Goal: Information Seeking & Learning: Find specific fact

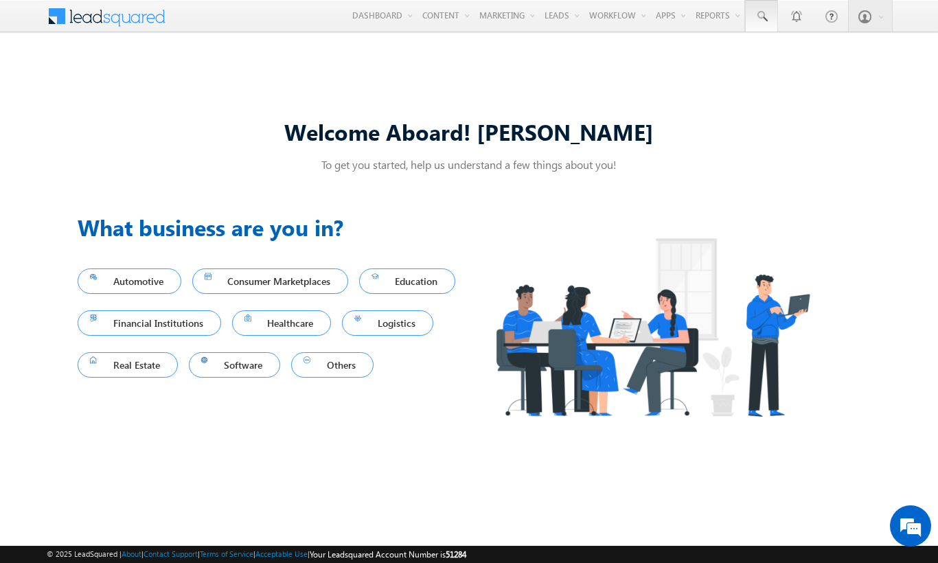
click at [761, 16] on span at bounding box center [761, 17] width 14 height 14
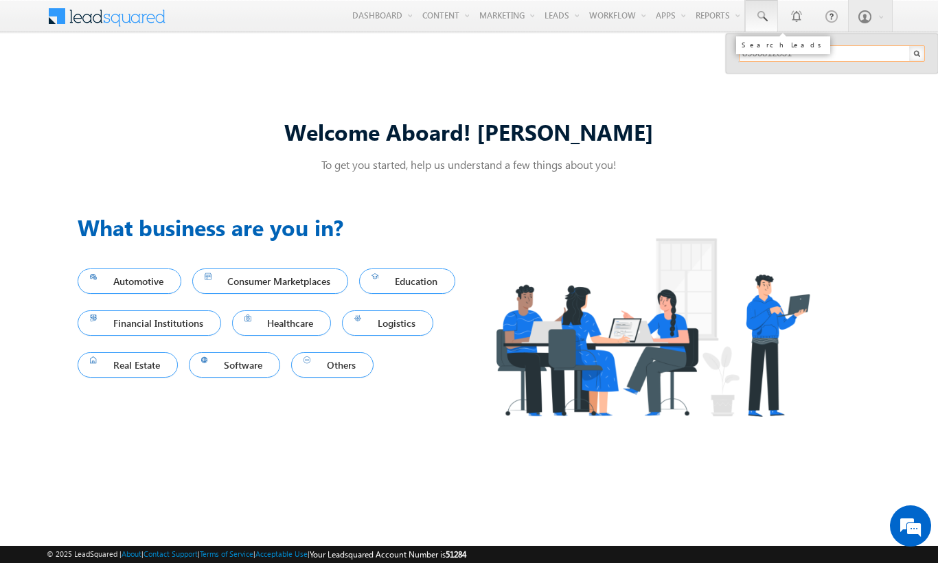
type input "8906812831"
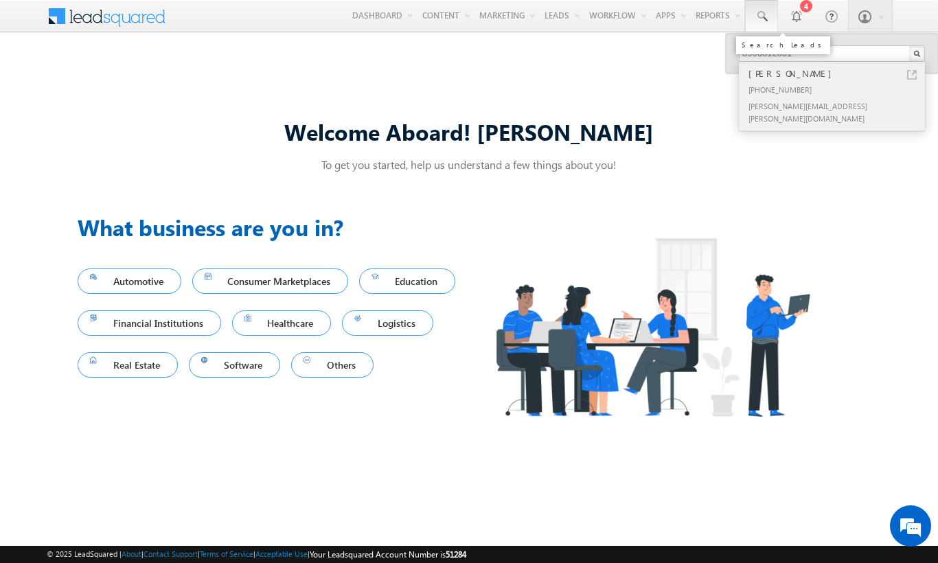
click at [837, 73] on div "Adikavi Kuhlman" at bounding box center [837, 73] width 184 height 15
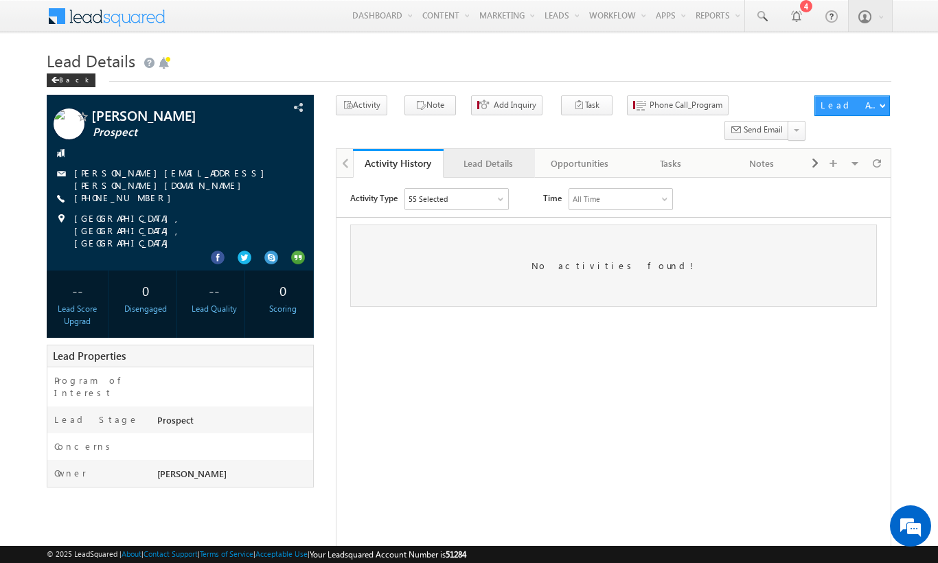
click at [488, 155] on div "Lead Details" at bounding box center [487, 163] width 67 height 16
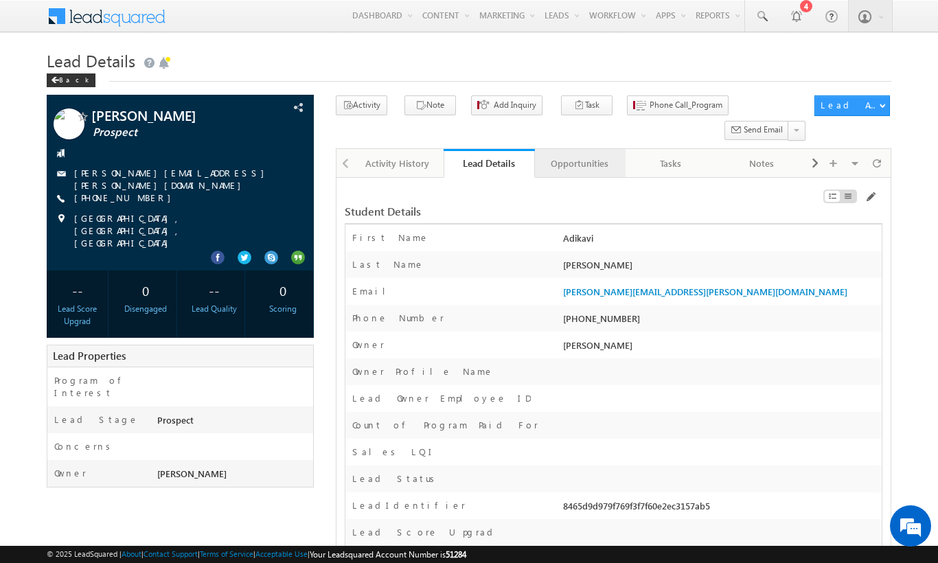
click at [579, 155] on div "Opportunities" at bounding box center [579, 163] width 67 height 16
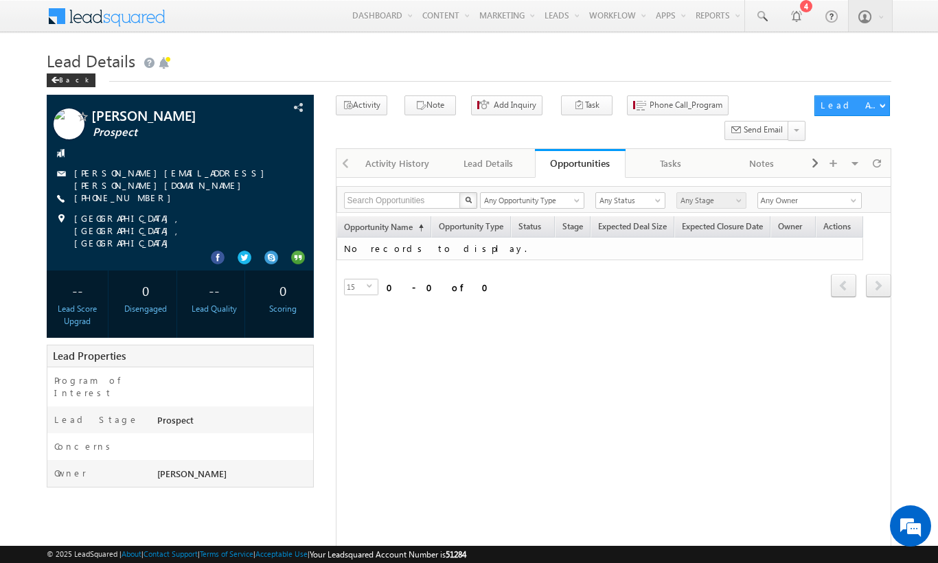
click at [115, 14] on span at bounding box center [116, 15] width 100 height 24
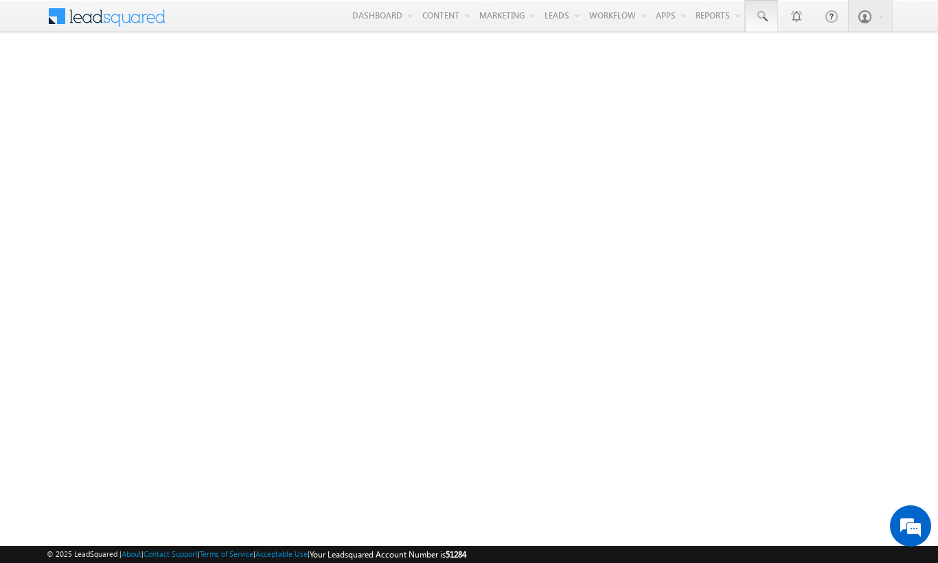
click at [761, 16] on span at bounding box center [761, 17] width 14 height 14
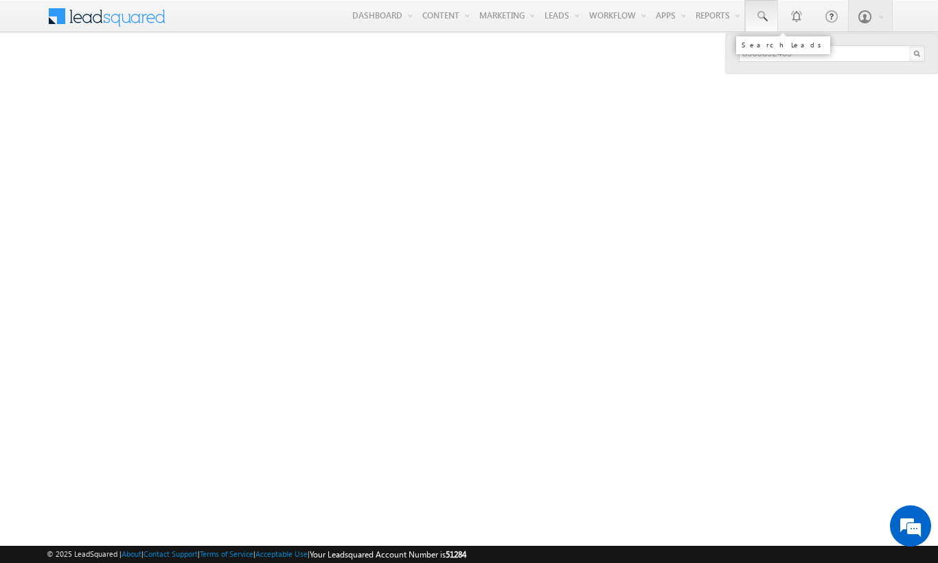
type input "8900892465"
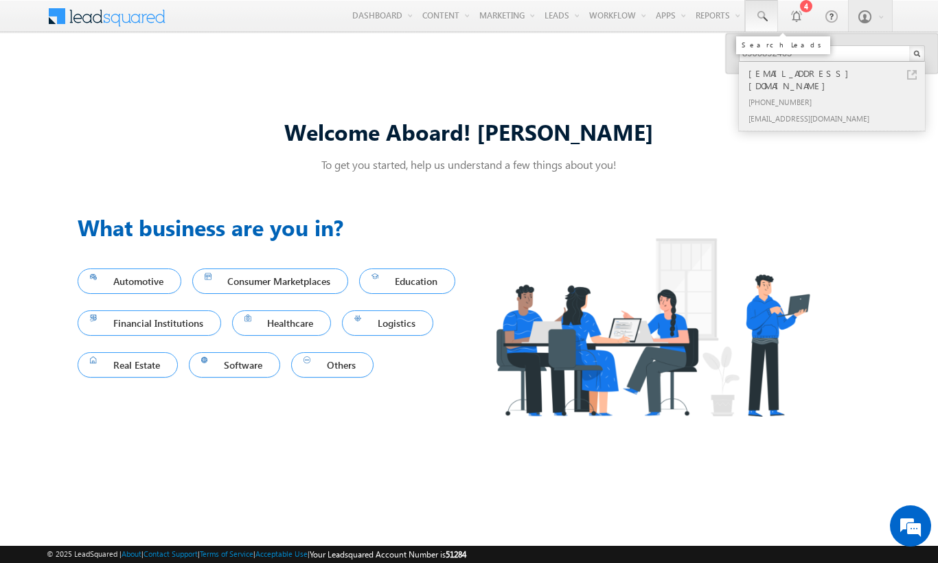
click at [837, 93] on div "[PHONE_NUMBER]" at bounding box center [837, 101] width 184 height 16
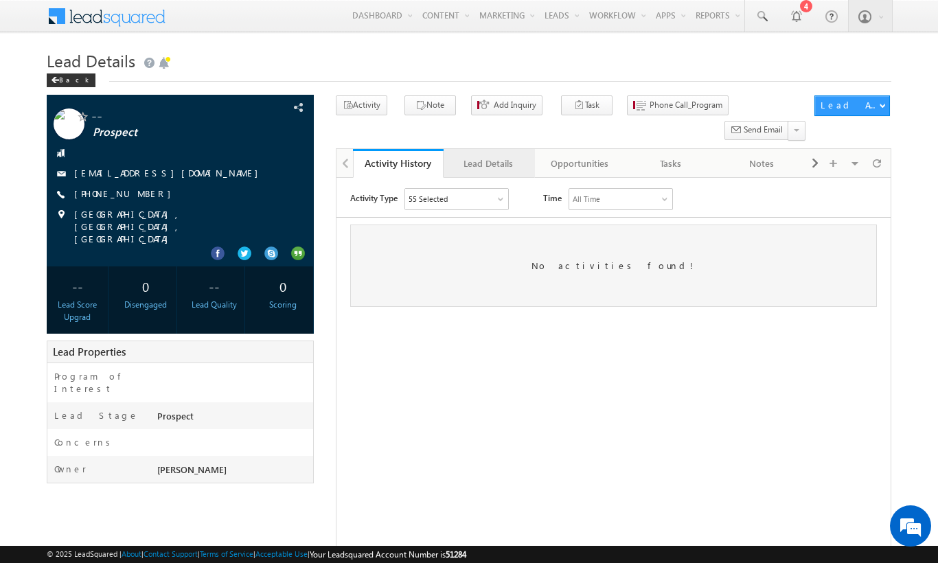
click at [488, 155] on div "Lead Details" at bounding box center [487, 163] width 67 height 16
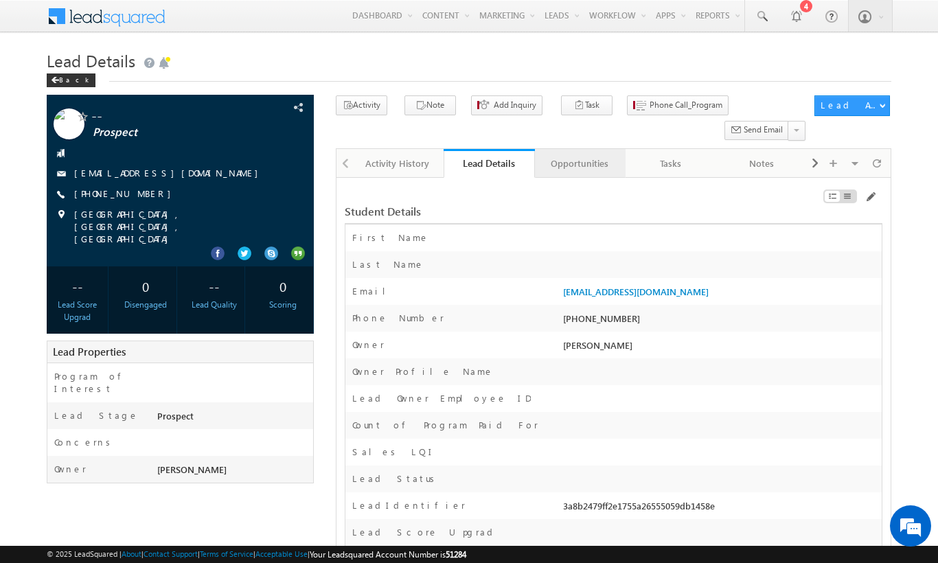
click at [579, 155] on div "Opportunities" at bounding box center [579, 163] width 67 height 16
